Goal: Transaction & Acquisition: Obtain resource

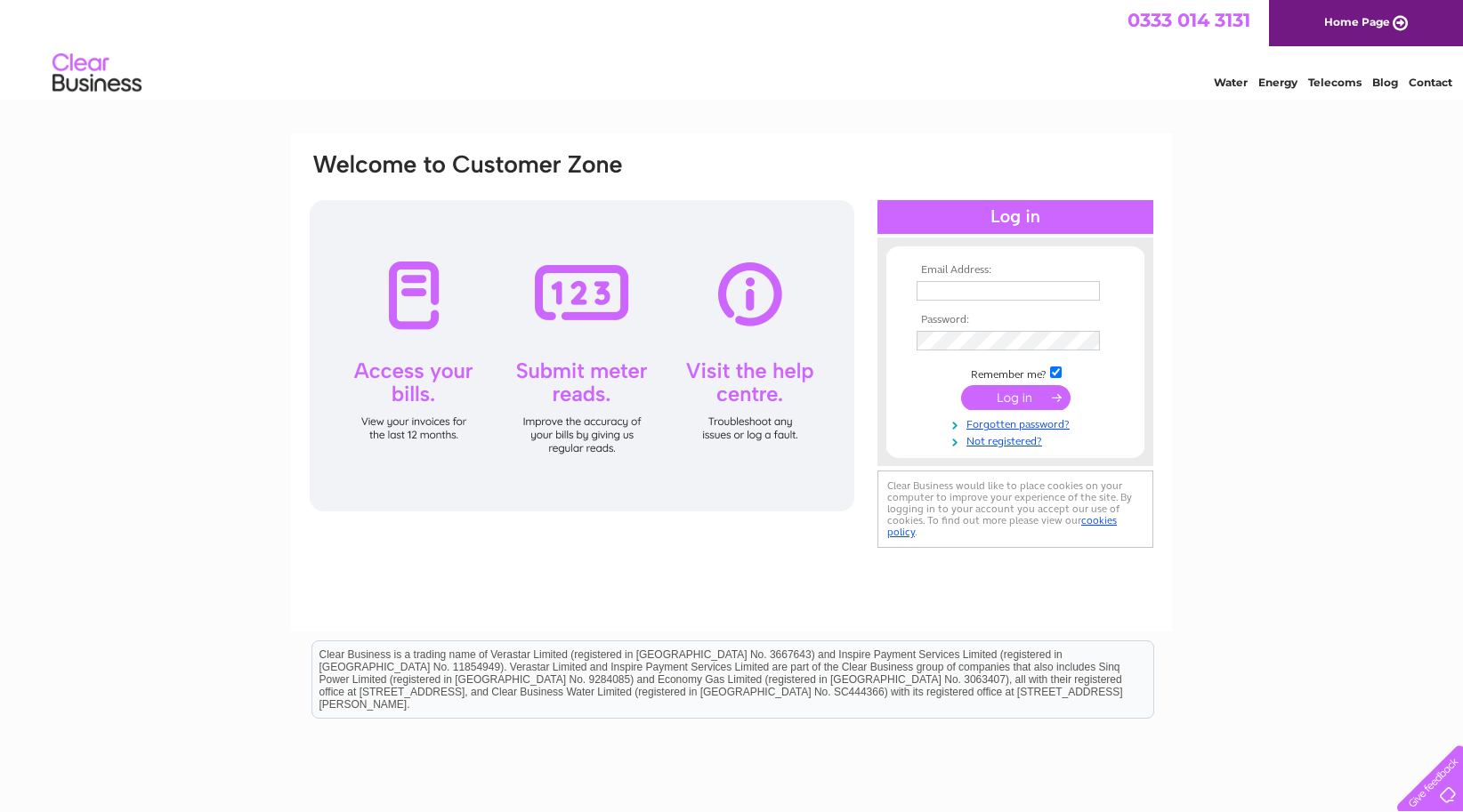
type input "[PERSON_NAME][EMAIL_ADDRESS][DOMAIN_NAME]"
click at [1018, 395] on input "submit" at bounding box center [1015, 396] width 109 height 25
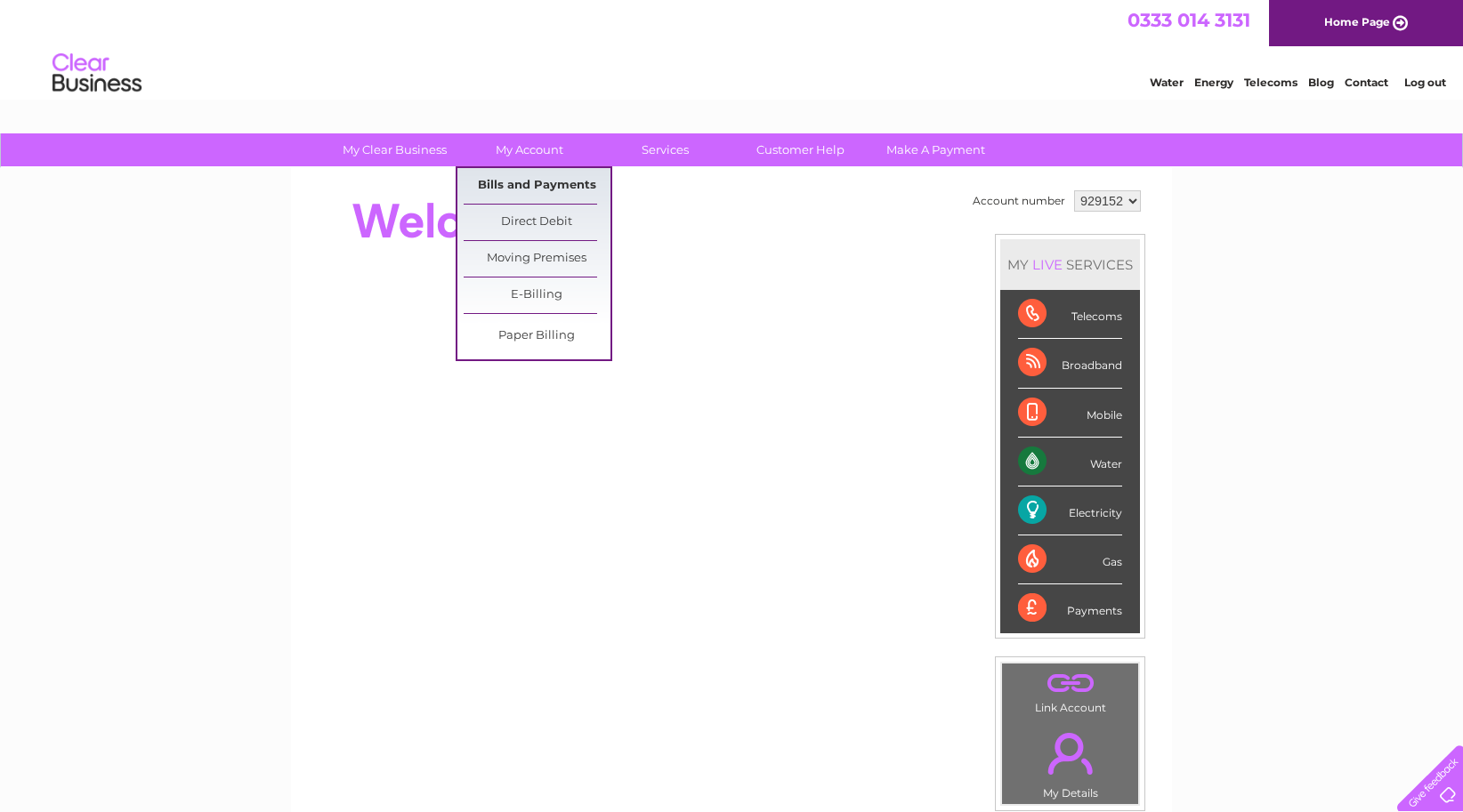
click at [545, 177] on link "Bills and Payments" at bounding box center [537, 185] width 146 height 35
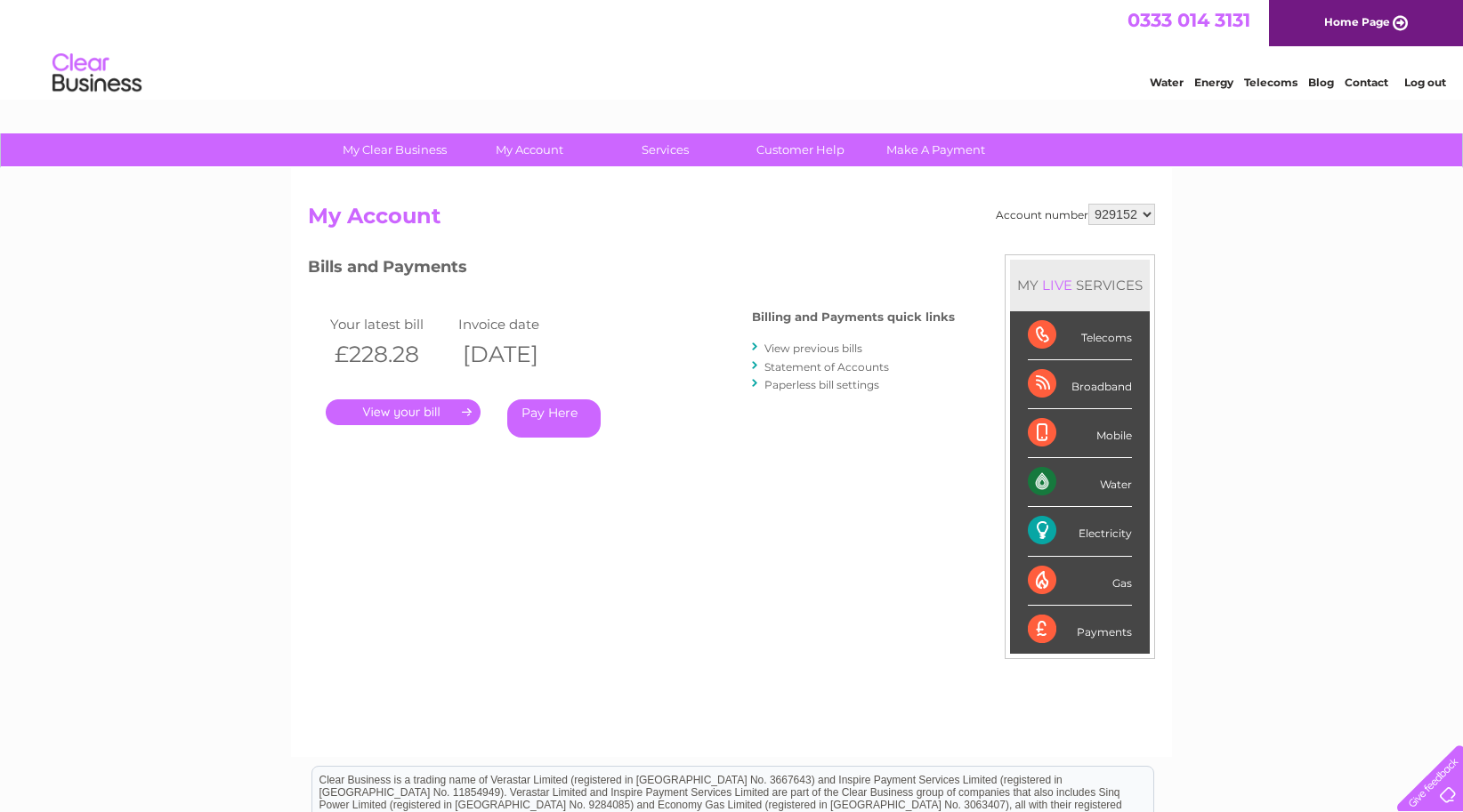
click at [803, 344] on link "View previous bills" at bounding box center [813, 348] width 98 height 14
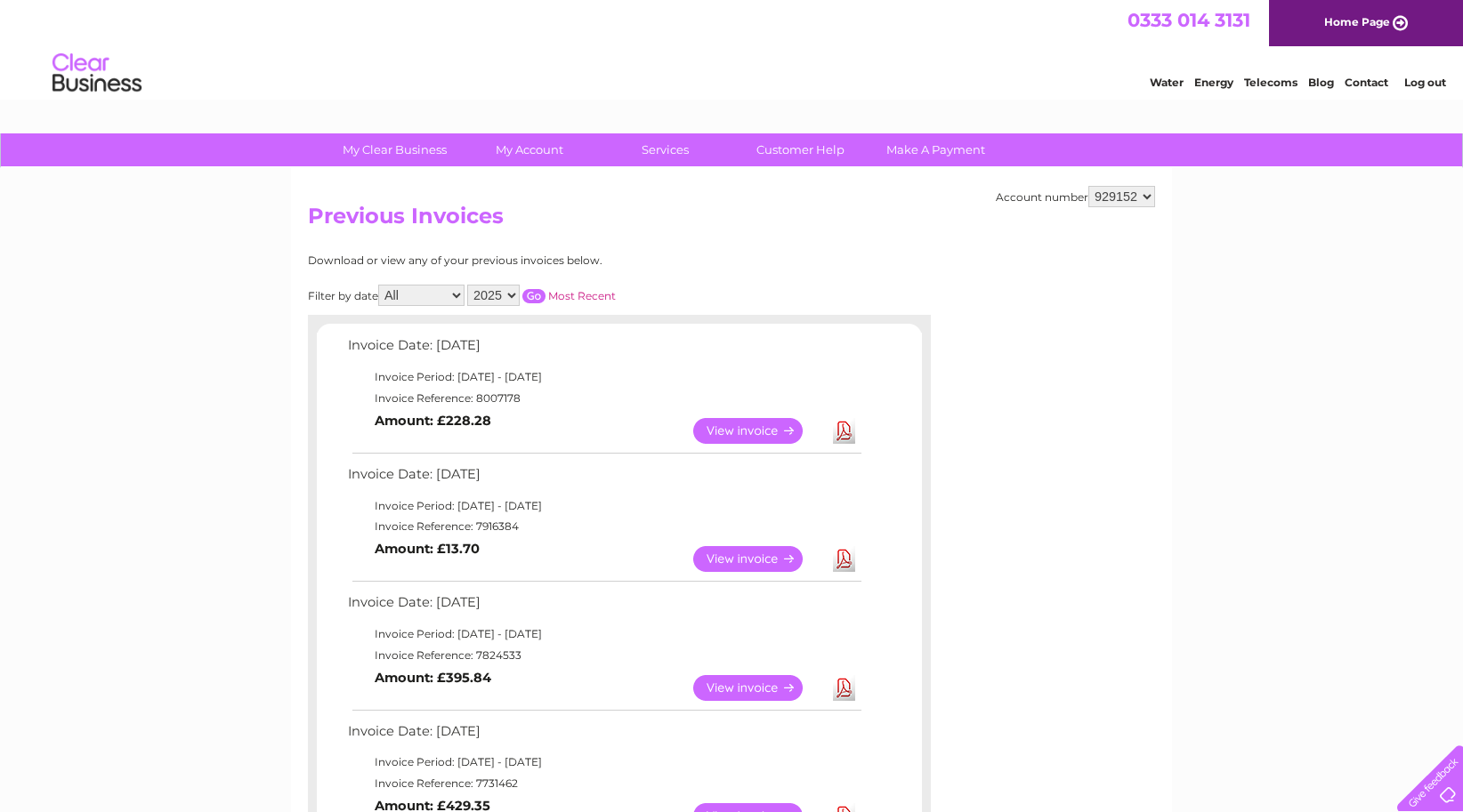
click at [766, 426] on link "View" at bounding box center [759, 431] width 131 height 25
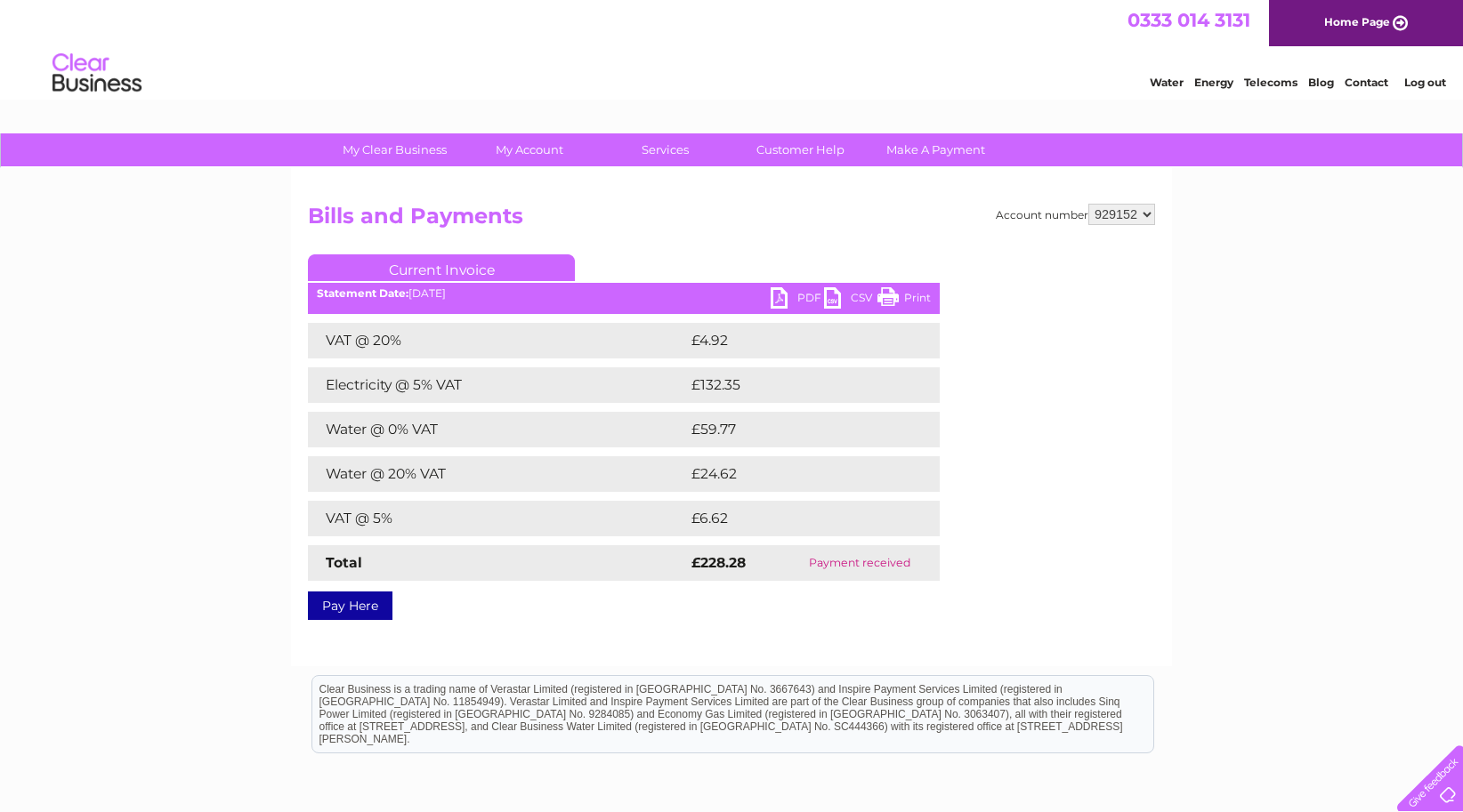
click at [804, 295] on link "PDF" at bounding box center [797, 300] width 54 height 25
